Goal: Task Accomplishment & Management: Use online tool/utility

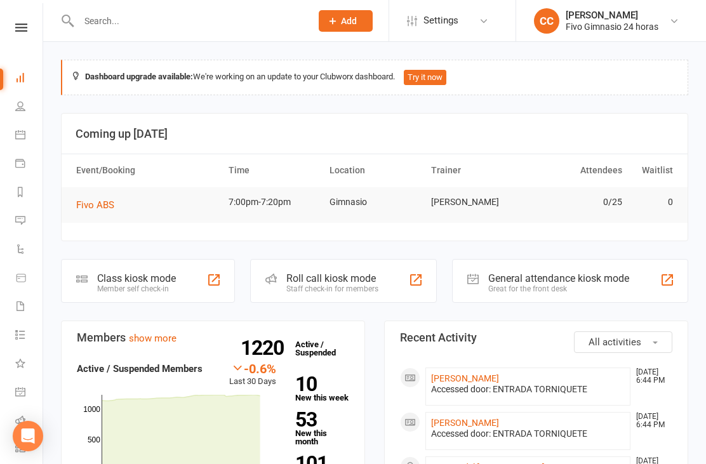
click at [219, 28] on input "text" at bounding box center [188, 21] width 227 height 18
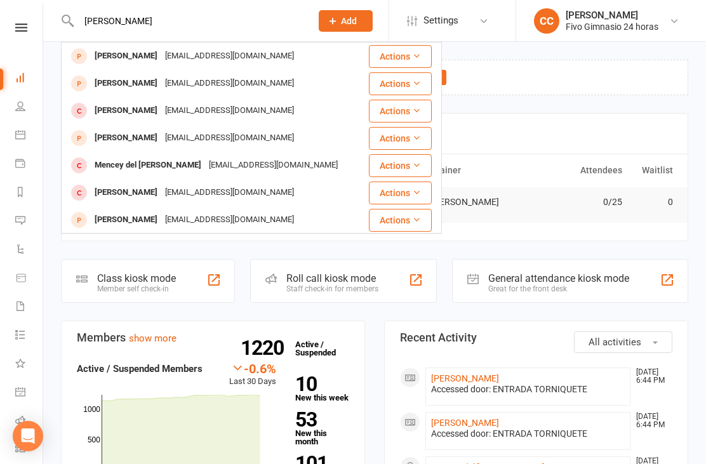
type input "[PERSON_NAME]"
click at [307, 163] on div "[EMAIL_ADDRESS][DOMAIN_NAME]" at bounding box center [273, 165] width 137 height 18
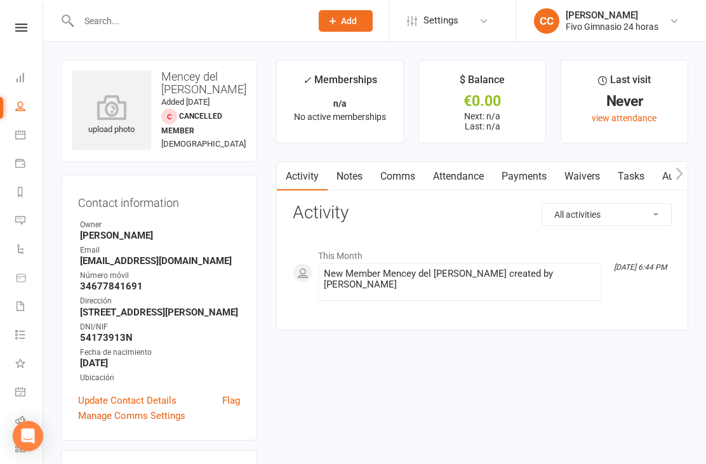
click at [106, 110] on icon at bounding box center [111, 107] width 79 height 25
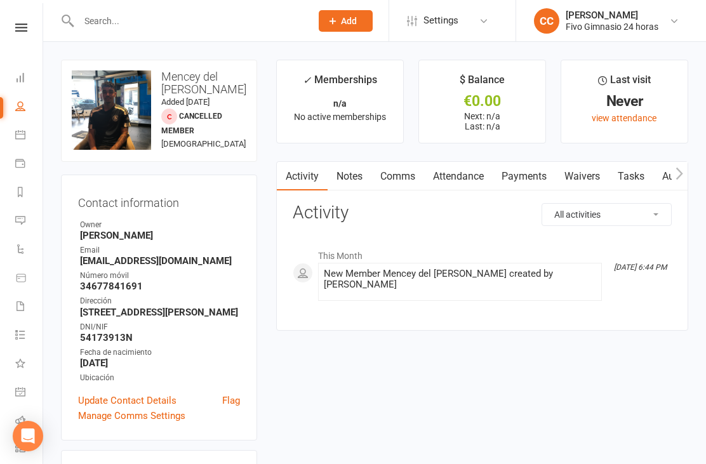
click at [583, 188] on link "Waivers" at bounding box center [582, 176] width 53 height 29
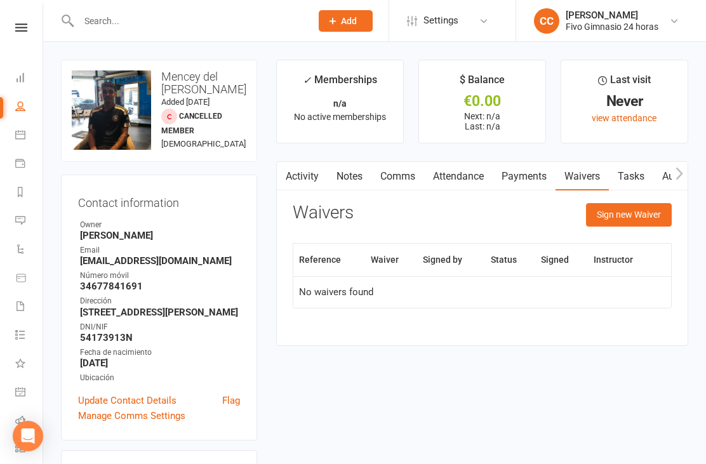
click at [629, 222] on button "Sign new Waiver" at bounding box center [629, 214] width 86 height 23
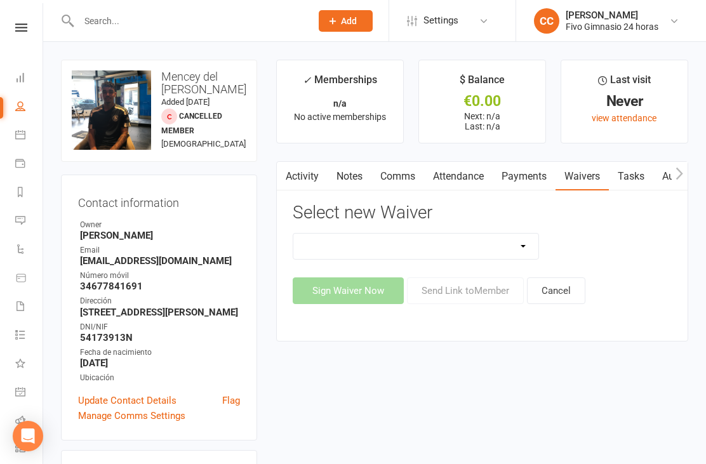
click at [472, 239] on select "Actualización De Datos De Pago Alta Online Certificación Finalización Contrato …" at bounding box center [416, 246] width 245 height 25
select select "2438"
click at [309, 301] on button "Sign Waiver Now" at bounding box center [348, 291] width 111 height 27
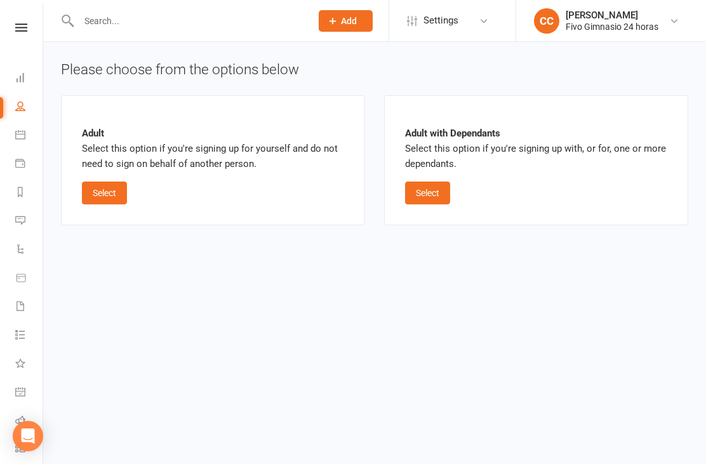
click at [105, 196] on button "Select" at bounding box center [104, 193] width 45 height 23
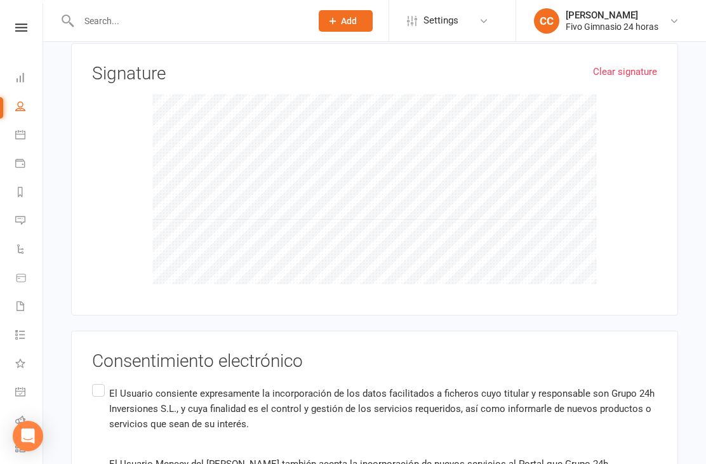
scroll to position [842, 0]
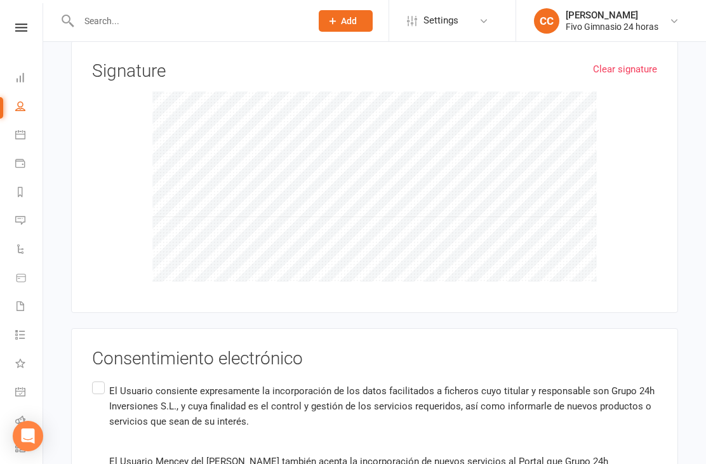
click at [100, 379] on input "El Usuario consiente expresamente la incorporación de los datos facilitados a f…" at bounding box center [96, 379] width 8 height 0
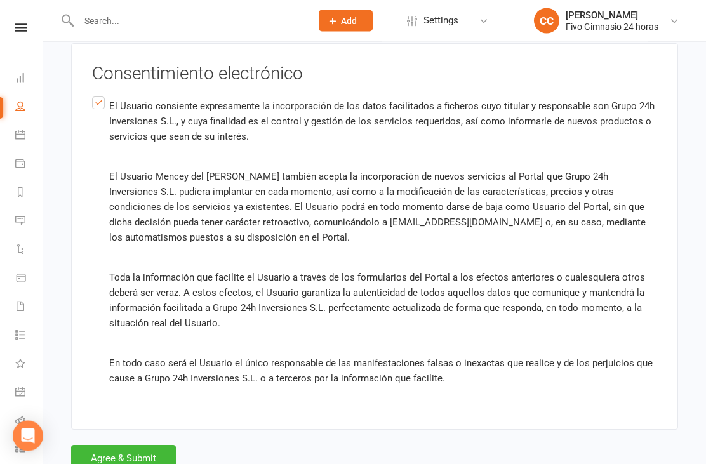
click at [125, 454] on button "Agree & Submit" at bounding box center [123, 459] width 105 height 27
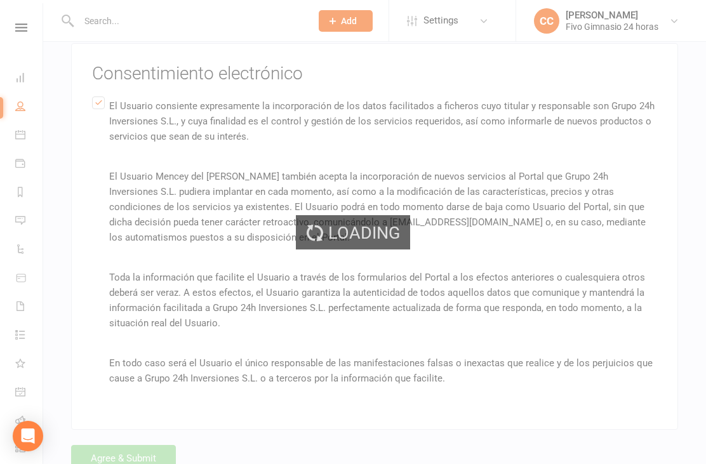
click at [141, 463] on div "Loading" at bounding box center [353, 232] width 706 height 464
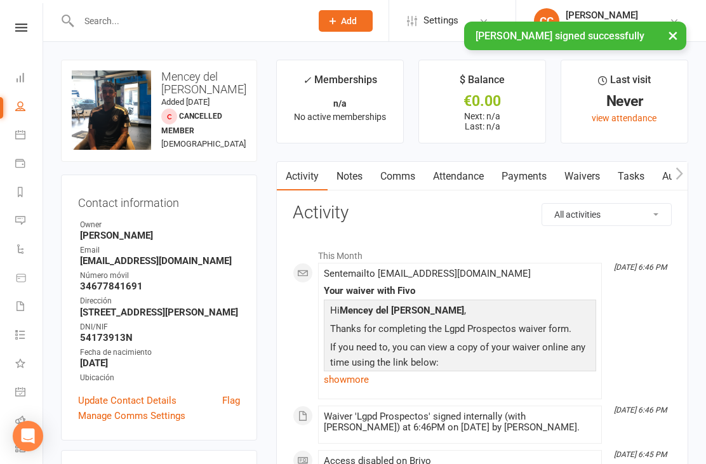
click at [513, 172] on link "Payments" at bounding box center [524, 176] width 63 height 29
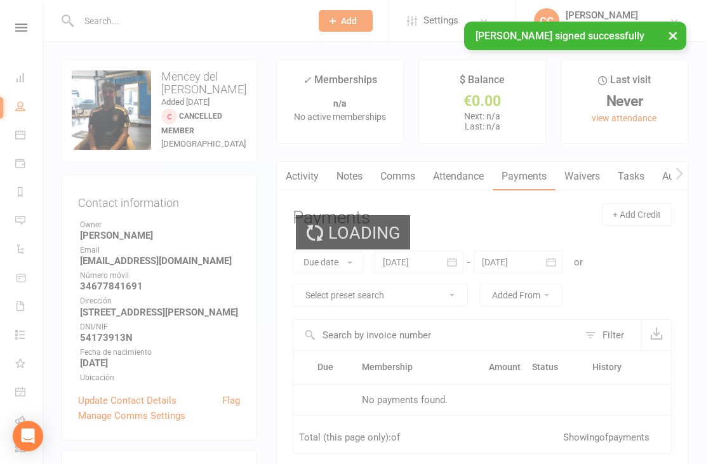
scroll to position [41, 0]
